Goal: Communication & Community: Participate in discussion

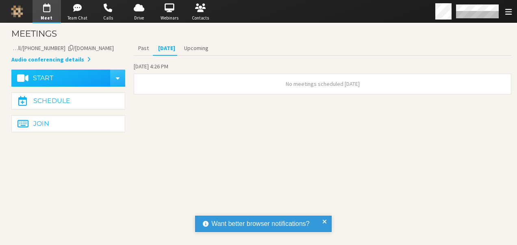
click at [325, 223] on span at bounding box center [325, 224] width 4 height 10
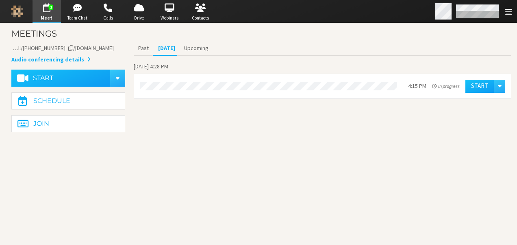
click at [503, 9] on div "Open menu" at bounding box center [475, 11] width 85 height 23
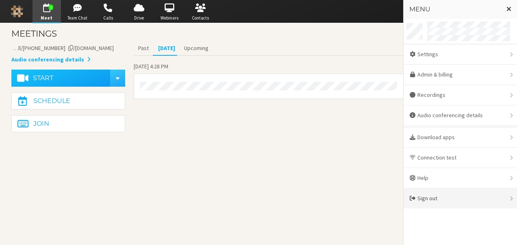
click at [435, 192] on div "Sign out" at bounding box center [461, 198] width 114 height 20
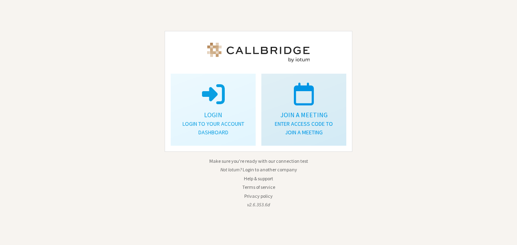
click at [317, 131] on p "Enter access code to join a meeting" at bounding box center [304, 128] width 65 height 17
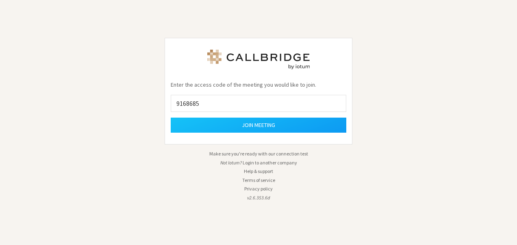
type input "9168685"
click at [171, 118] on button "Join meeting" at bounding box center [259, 125] width 176 height 15
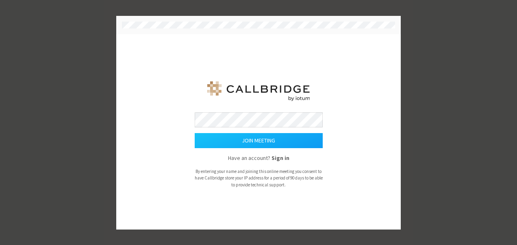
click at [195, 133] on button "Join meeting" at bounding box center [259, 140] width 128 height 15
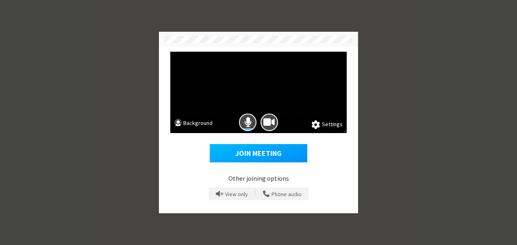
click at [255, 148] on button "Join Meeting" at bounding box center [259, 153] width 98 height 19
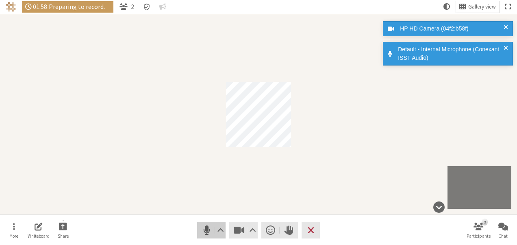
click at [206, 226] on span "Mute (Alt+A)" at bounding box center [206, 230] width 11 height 11
click at [237, 229] on span "Stop video (Alt+V)" at bounding box center [239, 230] width 11 height 11
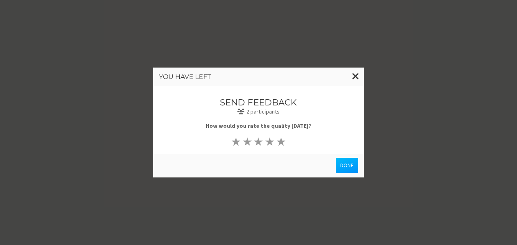
click at [347, 165] on button "Done" at bounding box center [347, 165] width 22 height 15
